Goal: Task Accomplishment & Management: Use online tool/utility

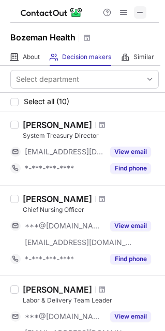
click at [137, 8] on span at bounding box center [140, 12] width 8 height 8
